Goal: Task Accomplishment & Management: Complete application form

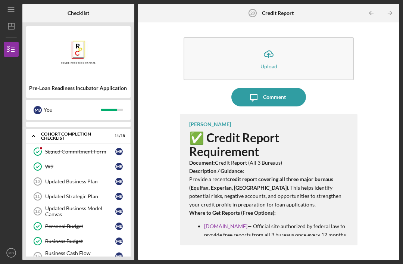
scroll to position [60, 0]
click at [95, 178] on div "Updated Business Plan" at bounding box center [80, 181] width 70 height 6
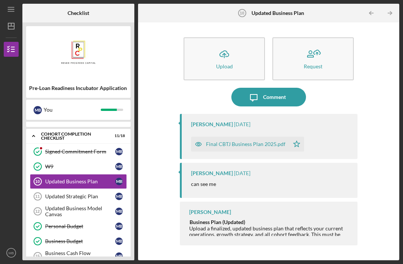
click at [226, 63] on div "Upload" at bounding box center [224, 66] width 17 height 6
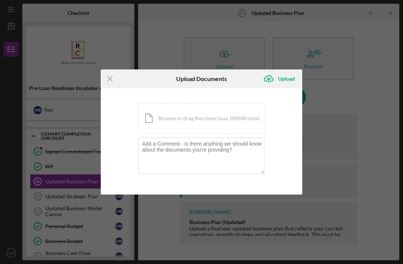
click at [218, 120] on div "Icon/Document Browse or drag files here (max 100MB total) Tap to choose files o…" at bounding box center [201, 118] width 127 height 31
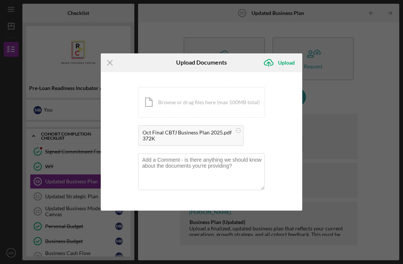
click at [291, 63] on div "Upload" at bounding box center [286, 62] width 17 height 15
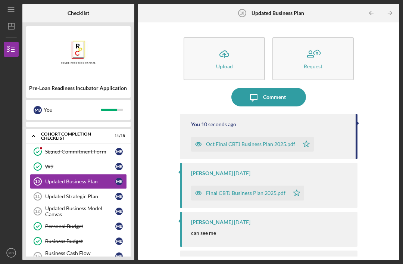
click at [89, 189] on link "Updated Strategic Plan 11 Updated Strategic Plan M B" at bounding box center [78, 196] width 97 height 15
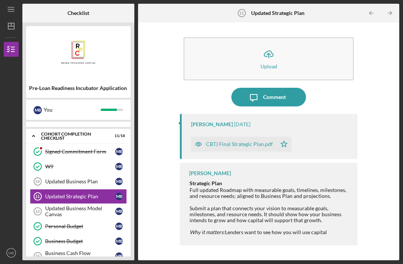
click at [275, 45] on icon "Icon/Upload" at bounding box center [268, 54] width 19 height 19
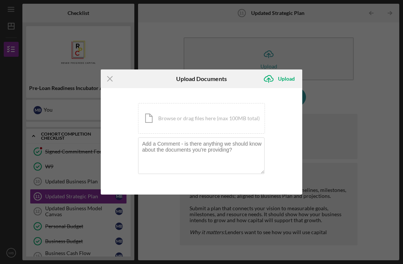
click at [219, 114] on div "Icon/Document Browse or drag files here (max 100MB total) Tap to choose files o…" at bounding box center [201, 118] width 127 height 31
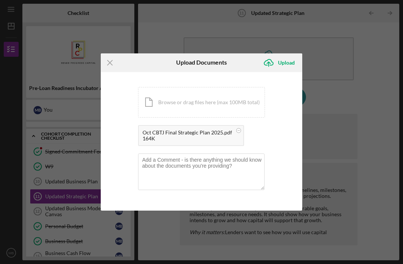
click at [288, 61] on div "Upload" at bounding box center [286, 62] width 17 height 15
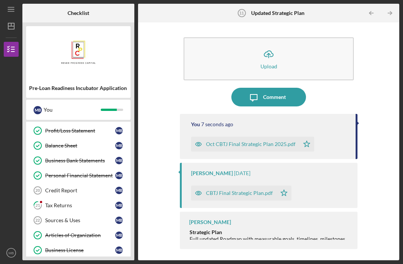
scroll to position [200, 0]
click at [98, 202] on div "Tax Returns" at bounding box center [80, 205] width 70 height 6
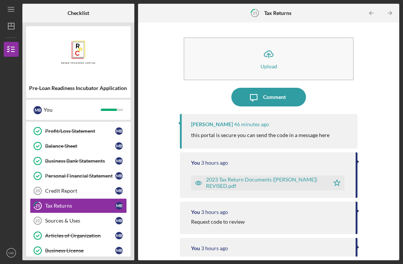
click at [283, 88] on div "Comment" at bounding box center [274, 97] width 23 height 19
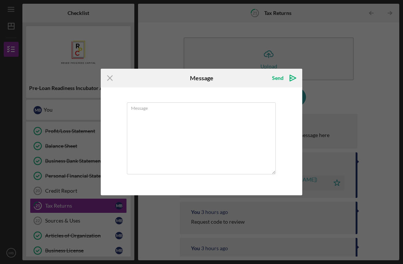
click at [211, 124] on textarea "Message" at bounding box center [201, 138] width 149 height 72
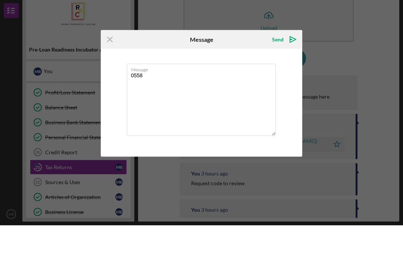
type textarea "0558"
click at [283, 70] on div "Send" at bounding box center [278, 77] width 12 height 15
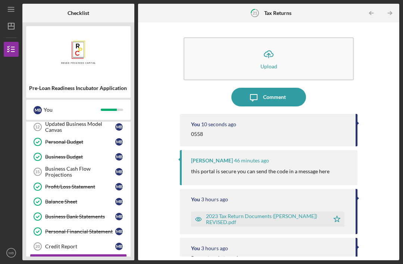
scroll to position [144, 0]
click at [99, 228] on div "Personal Financial Statement" at bounding box center [80, 231] width 70 height 6
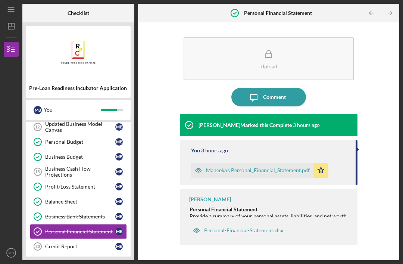
click at [269, 234] on div "Personal-Financial-Statement.xlsx" at bounding box center [238, 230] width 98 height 15
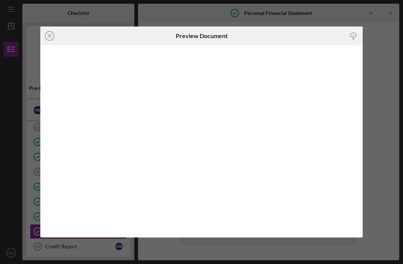
click at [53, 35] on icon "Icon/Close" at bounding box center [49, 35] width 19 height 19
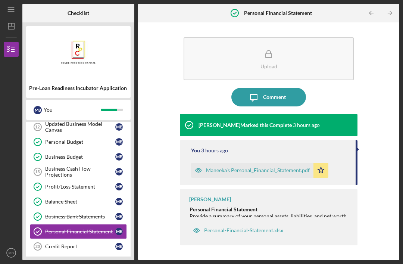
click at [53, 38] on img at bounding box center [78, 52] width 104 height 45
click at [292, 167] on div "Maneeka’s Personal_Financial_Statement.pdf" at bounding box center [258, 170] width 104 height 6
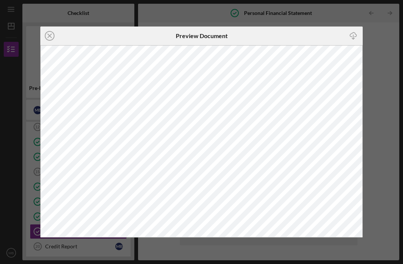
click at [45, 35] on circle at bounding box center [49, 35] width 9 height 9
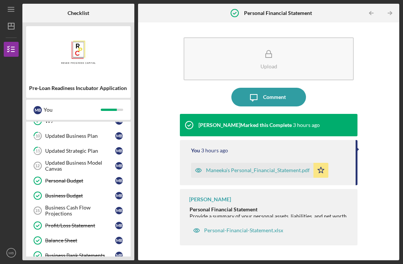
scroll to position [105, 0]
click at [95, 177] on div "Personal Budget" at bounding box center [80, 180] width 70 height 6
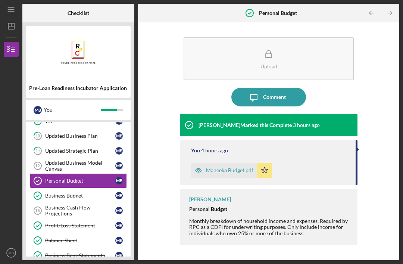
click at [240, 167] on div "Maneeka Budget.pdf" at bounding box center [229, 170] width 47 height 6
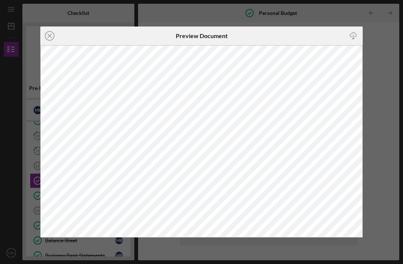
click at [53, 37] on icon "Icon/Close" at bounding box center [49, 35] width 19 height 19
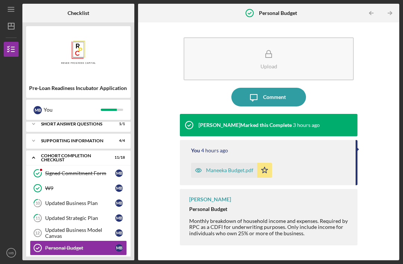
scroll to position [38, 0]
click at [93, 227] on div "Updated Business Model Canvas" at bounding box center [80, 233] width 70 height 12
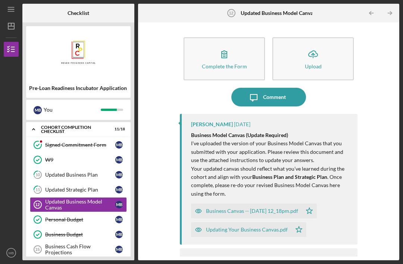
scroll to position [67, 0]
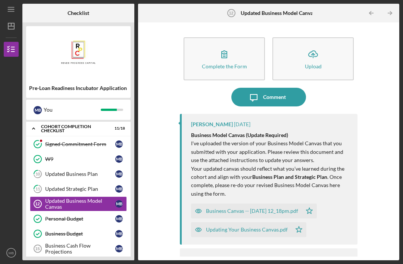
click at [323, 41] on button "Icon/Upload Upload" at bounding box center [312, 58] width 81 height 43
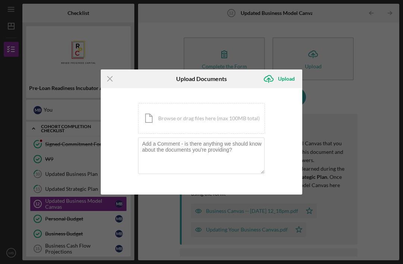
click at [209, 117] on div "Icon/Document Browse or drag files here (max 100MB total) Tap to choose files o…" at bounding box center [201, 118] width 127 height 31
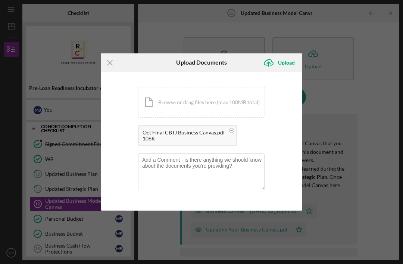
click at [296, 62] on button "Icon/Upload Upload" at bounding box center [280, 62] width 43 height 15
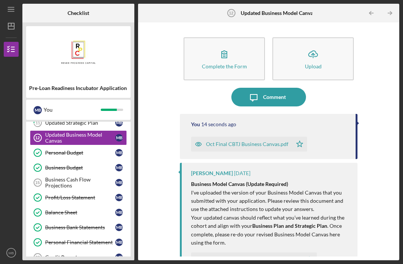
scroll to position [133, 0]
click at [92, 176] on div "Business Cash Flow Projections" at bounding box center [80, 182] width 70 height 12
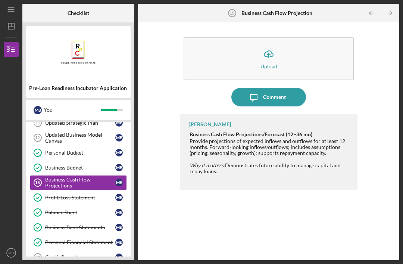
click at [292, 37] on button "Icon/Upload Upload" at bounding box center [268, 58] width 170 height 43
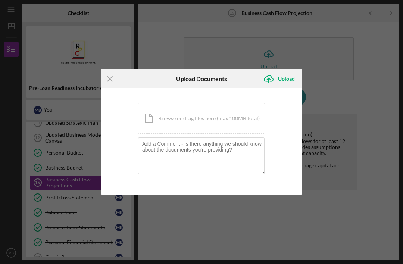
click at [220, 116] on div "Icon/Document Browse or drag files here (max 100MB total) Tap to choose files o…" at bounding box center [201, 118] width 127 height 31
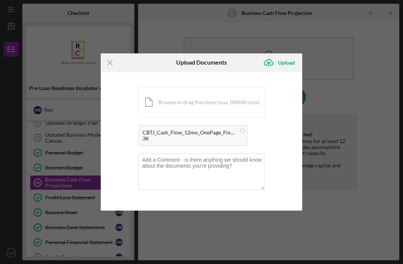
click at [293, 61] on div "Upload" at bounding box center [286, 62] width 17 height 15
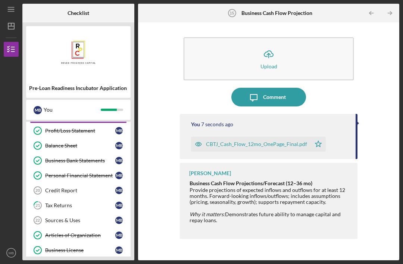
scroll to position [200, 0]
click at [90, 217] on div "Sources & Uses" at bounding box center [80, 220] width 70 height 6
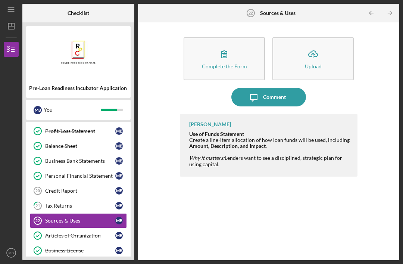
click at [328, 37] on button "Icon/Upload Upload" at bounding box center [312, 58] width 81 height 43
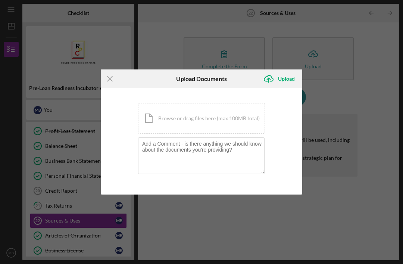
click at [220, 119] on div "Icon/Document Browse or drag files here (max 100MB total) Tap to choose files o…" at bounding box center [201, 118] width 127 height 31
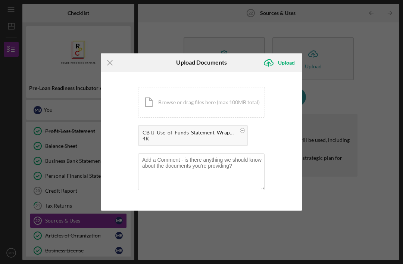
click at [288, 63] on div "Upload" at bounding box center [286, 62] width 17 height 15
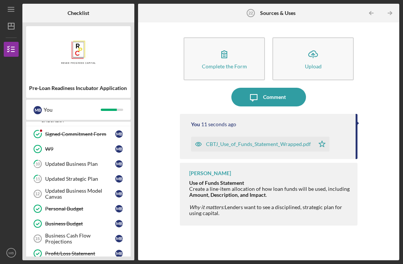
scroll to position [69, 0]
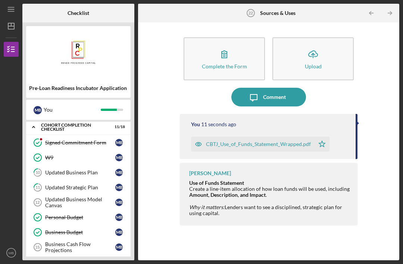
click at [86, 241] on div "Business Cash Flow Projections" at bounding box center [80, 247] width 70 height 12
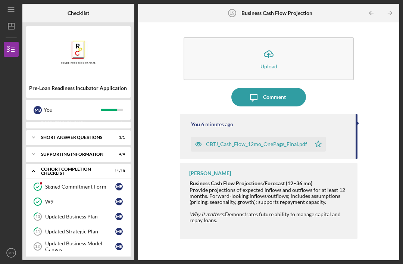
scroll to position [22, 0]
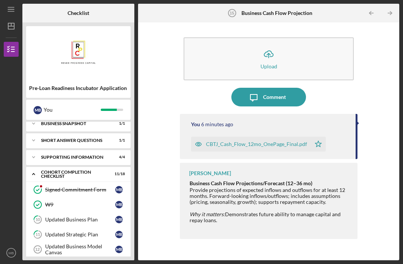
click at [85, 243] on div "Updated Business Model Canvas" at bounding box center [80, 249] width 70 height 12
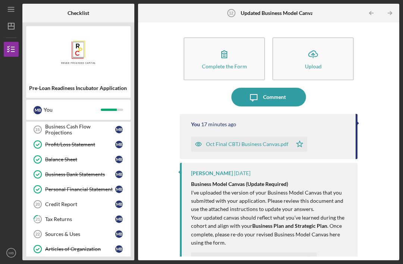
scroll to position [188, 0]
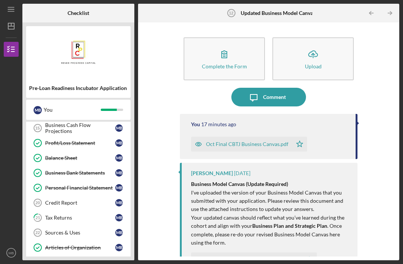
click at [84, 199] on div "Credit Report" at bounding box center [80, 202] width 70 height 6
